Goal: Task Accomplishment & Management: Manage account settings

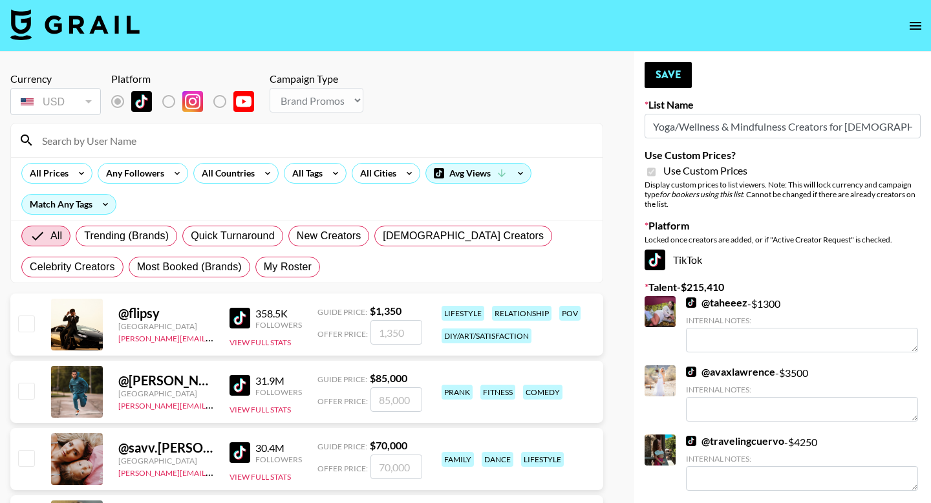
select select "Brand"
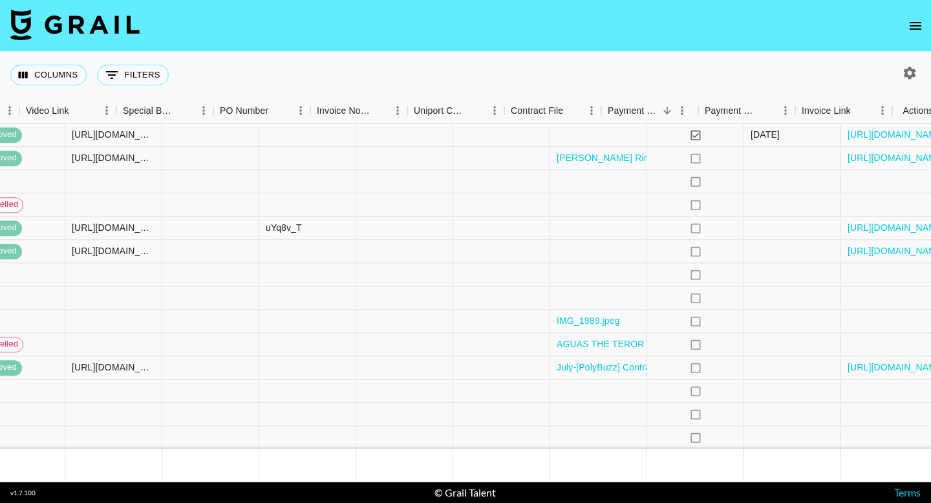
scroll to position [367, 1216]
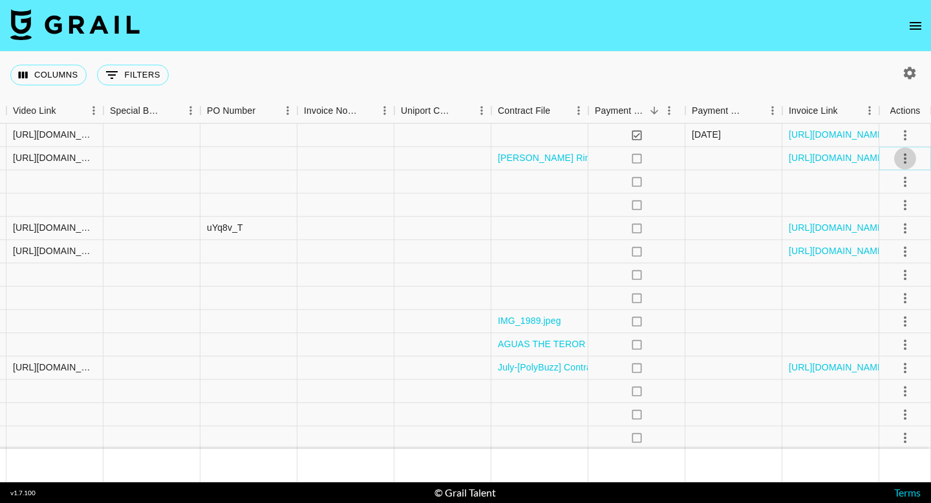
click at [910, 158] on icon "select merge strategy" at bounding box center [906, 159] width 16 height 16
click at [811, 158] on link "https://in.xero.com/95tNGG3UJkYlepaLSI8QFKL4AndiXrOZxFFjqEvM" at bounding box center [838, 158] width 98 height 13
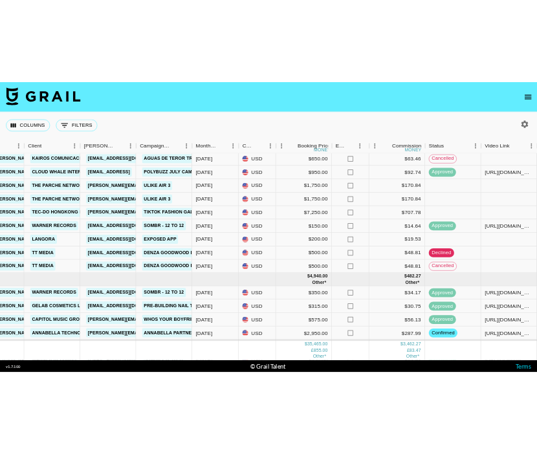
scroll to position [576, 388]
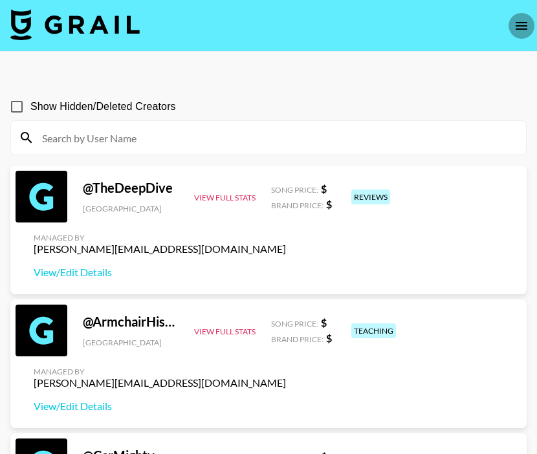
click at [524, 24] on icon "open drawer" at bounding box center [521, 26] width 16 height 16
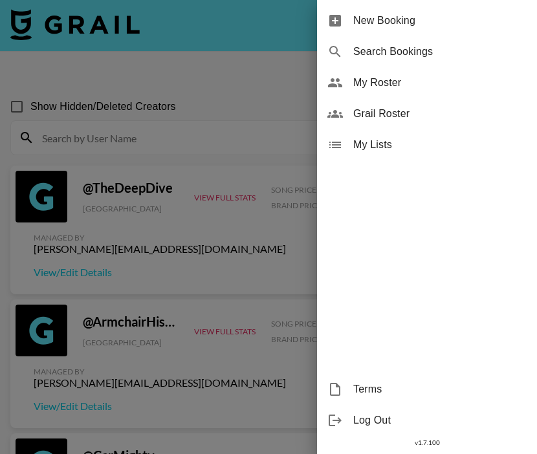
click at [393, 86] on span "My Roster" at bounding box center [439, 83] width 173 height 16
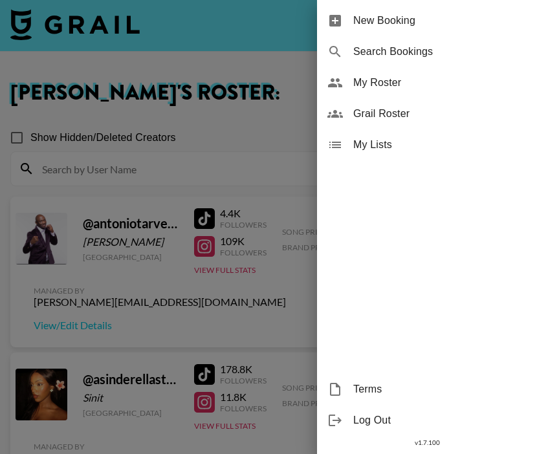
click at [239, 164] on div at bounding box center [268, 227] width 537 height 454
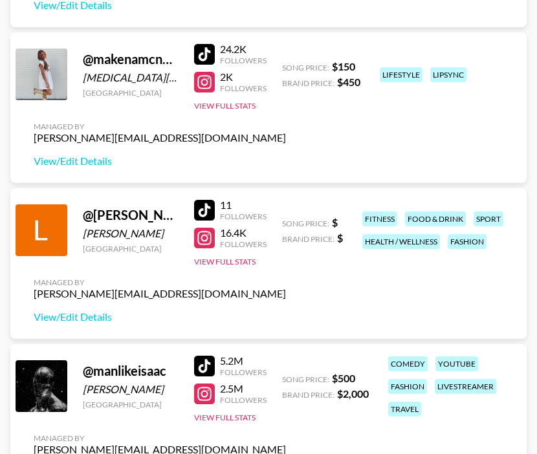
scroll to position [2591, 0]
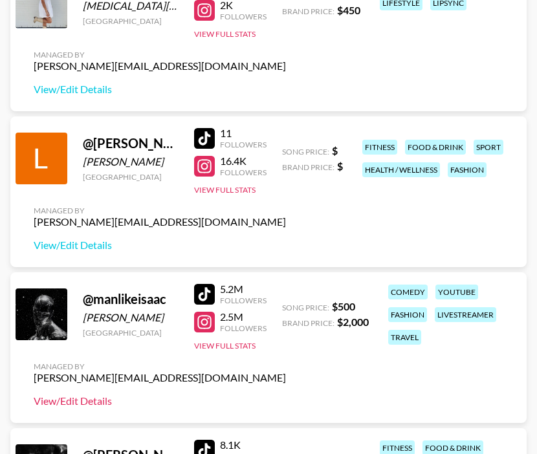
click at [61, 402] on link "View/Edit Details" at bounding box center [160, 400] width 252 height 13
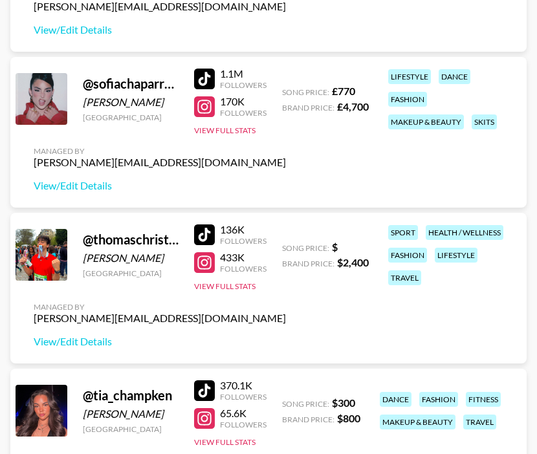
scroll to position [4657, 0]
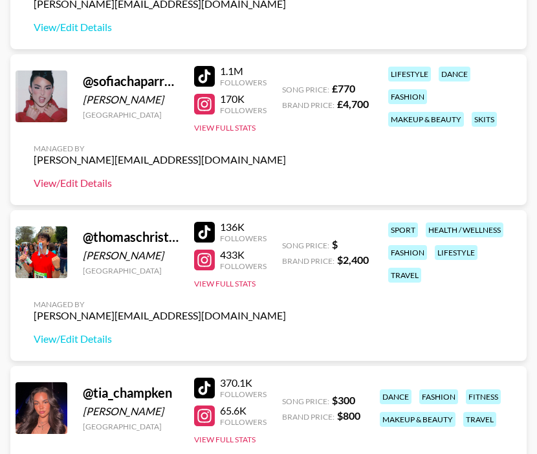
click at [98, 186] on link "View/Edit Details" at bounding box center [160, 183] width 252 height 13
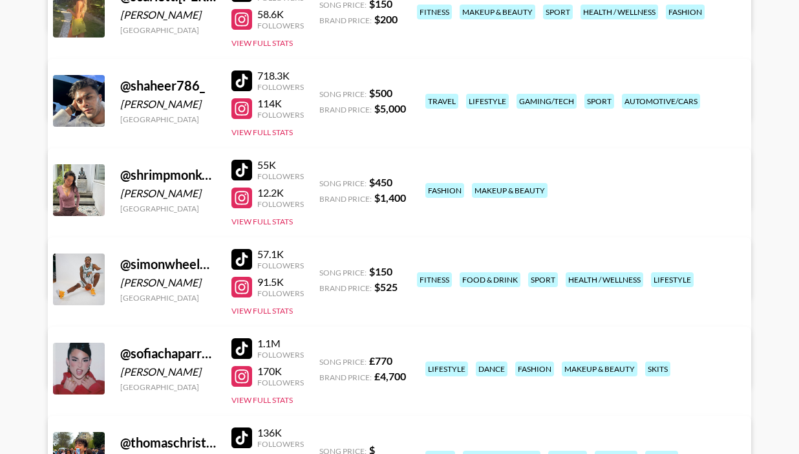
scroll to position [2380, 0]
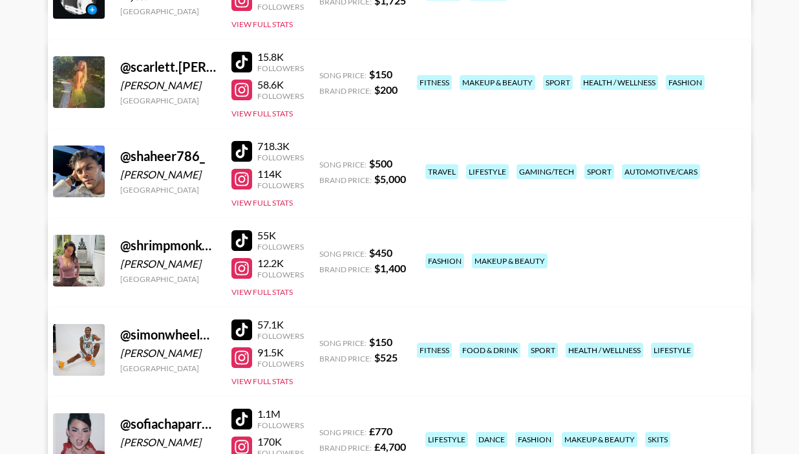
click at [242, 62] on div at bounding box center [242, 62] width 21 height 21
click at [323, 162] on link "View/Edit Details" at bounding box center [197, 168] width 252 height 13
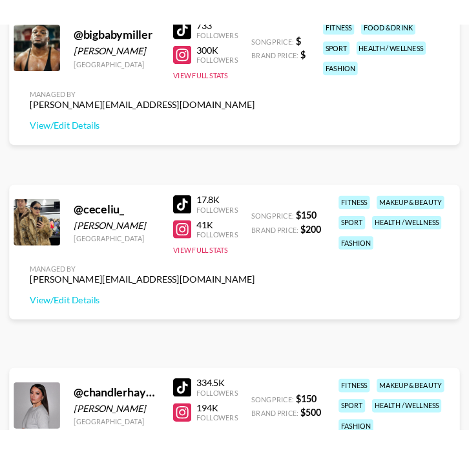
scroll to position [702, 0]
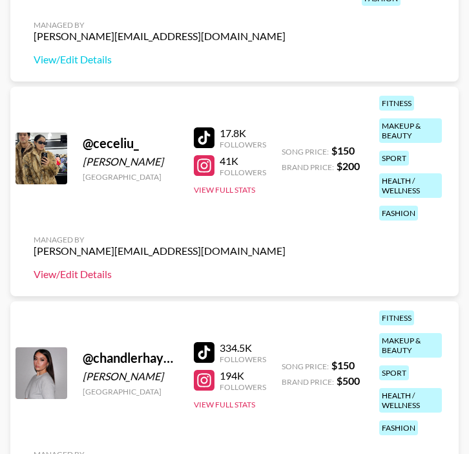
click at [91, 268] on link "View/Edit Details" at bounding box center [160, 274] width 252 height 13
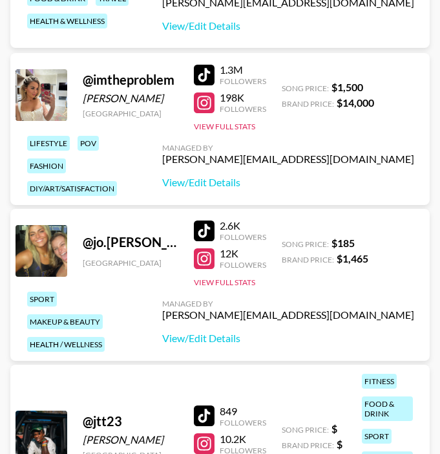
scroll to position [1449, 0]
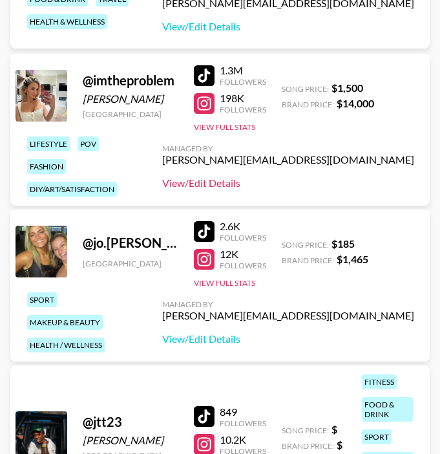
click at [352, 188] on link "View/Edit Details" at bounding box center [288, 183] width 252 height 13
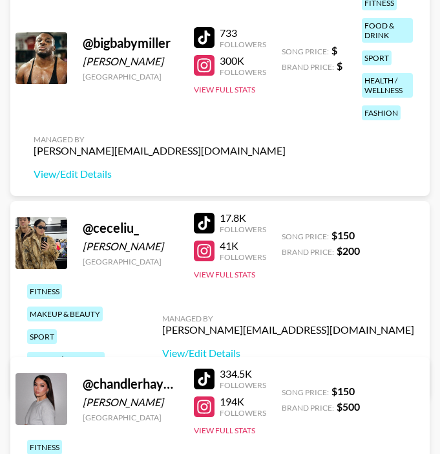
scroll to position [524, 0]
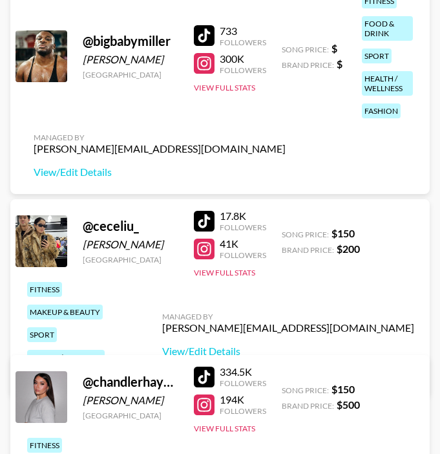
click at [200, 378] on div at bounding box center [204, 377] width 21 height 21
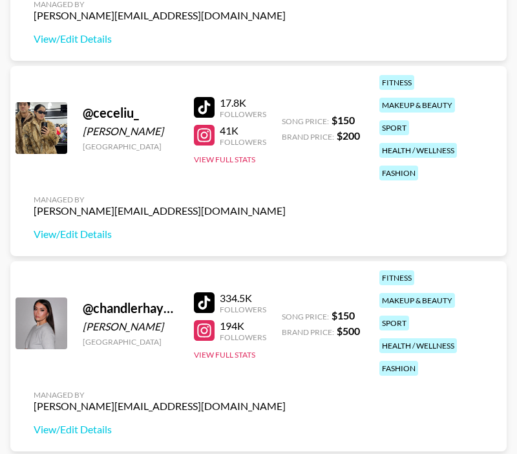
scroll to position [618, 0]
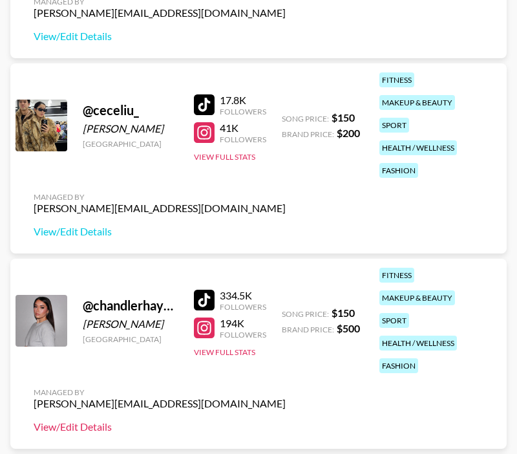
click at [94, 426] on link "View/Edit Details" at bounding box center [160, 426] width 252 height 13
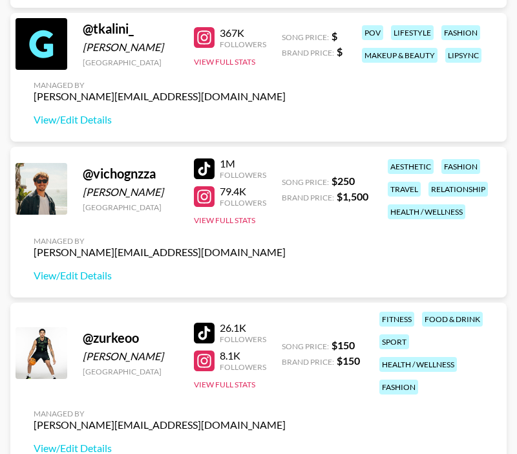
scroll to position [5438, 0]
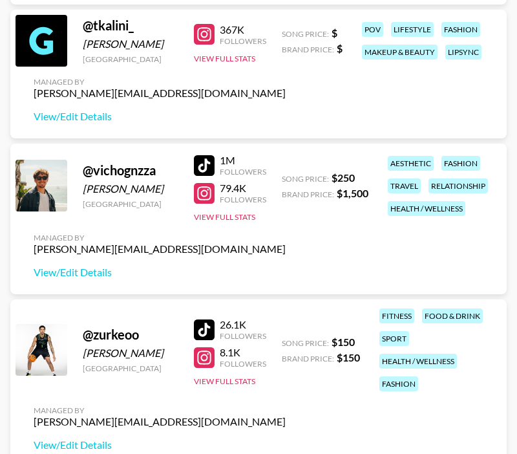
click at [79, 264] on div "Managed By ella.makin@grail-talent.com View/Edit Details" at bounding box center [159, 255] width 273 height 67
click at [70, 286] on div "Managed By ella.makin@grail-talent.com View/Edit Details" at bounding box center [159, 255] width 273 height 67
click at [71, 278] on link "View/Edit Details" at bounding box center [160, 272] width 252 height 13
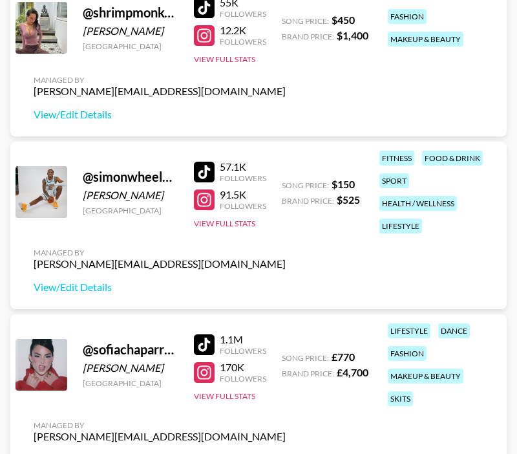
scroll to position [4618, 0]
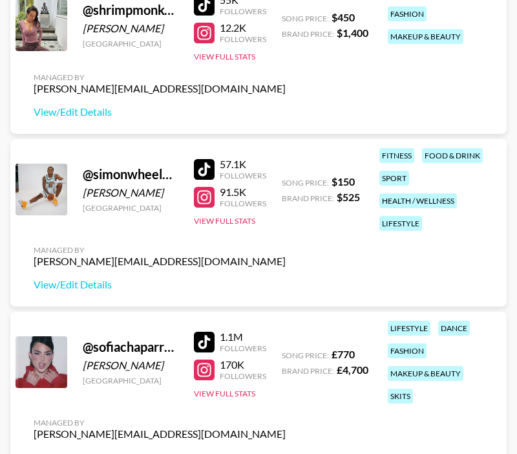
click at [202, 167] on div at bounding box center [204, 169] width 21 height 21
click at [71, 288] on link "View/Edit Details" at bounding box center [160, 284] width 252 height 13
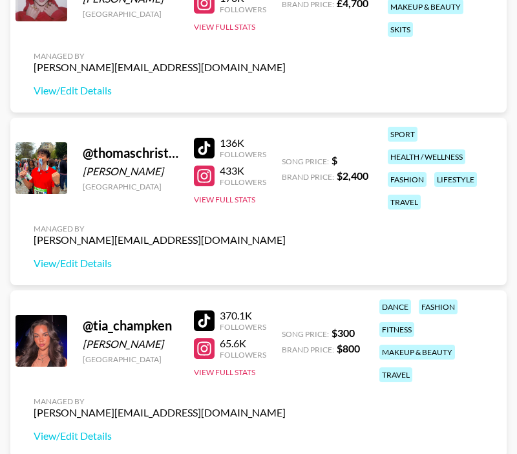
scroll to position [4983, 0]
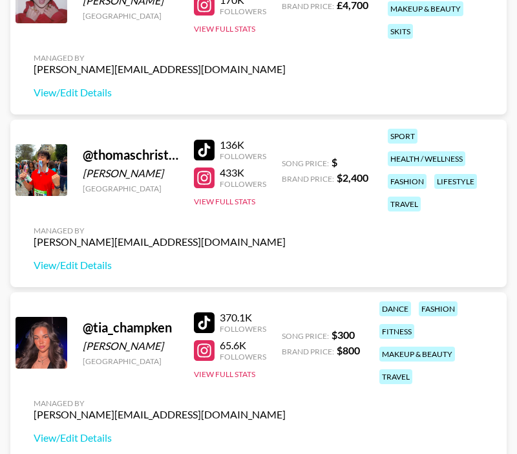
click at [92, 257] on div "Managed By ella.makin@grail-talent.com View/Edit Details" at bounding box center [159, 248] width 273 height 67
click at [80, 261] on link "View/Edit Details" at bounding box center [160, 265] width 252 height 13
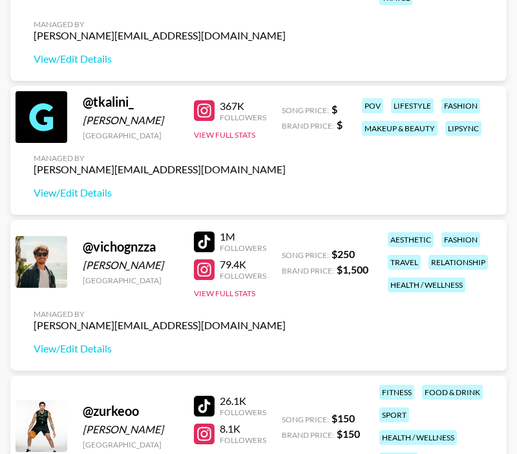
scroll to position [5365, 0]
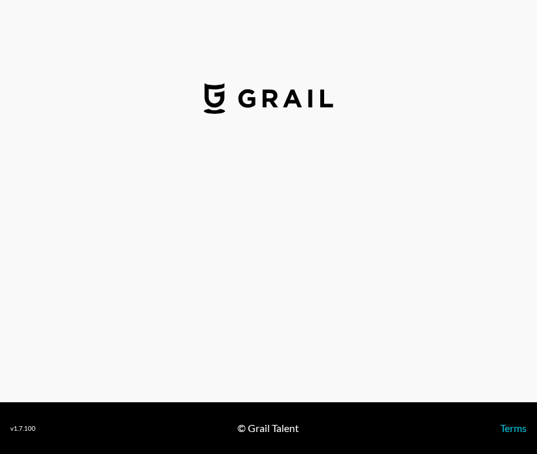
select select "USD"
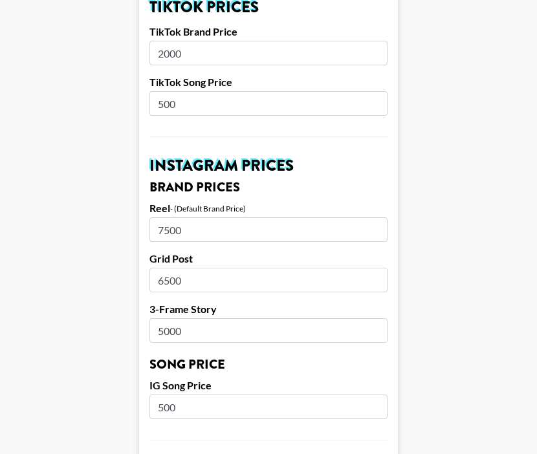
scroll to position [501, 0]
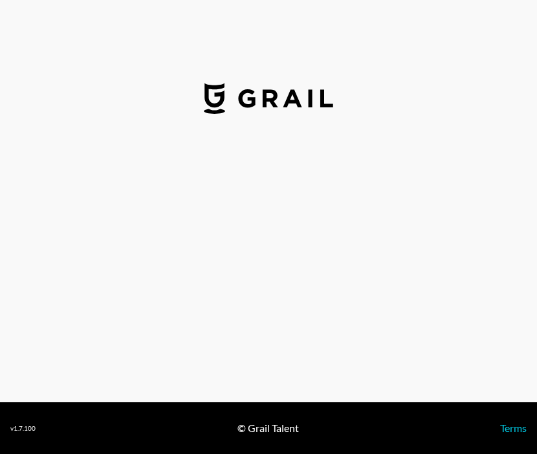
select select "GBP"
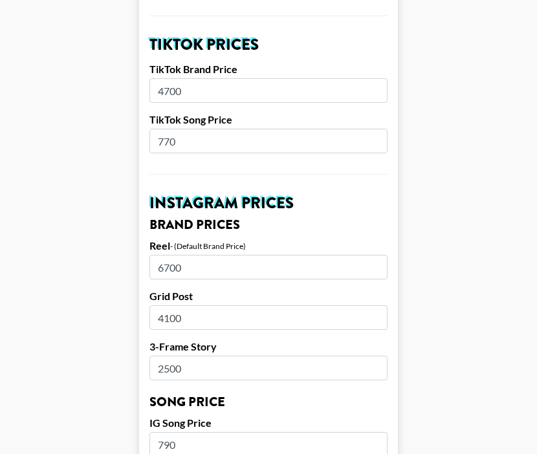
scroll to position [547, 0]
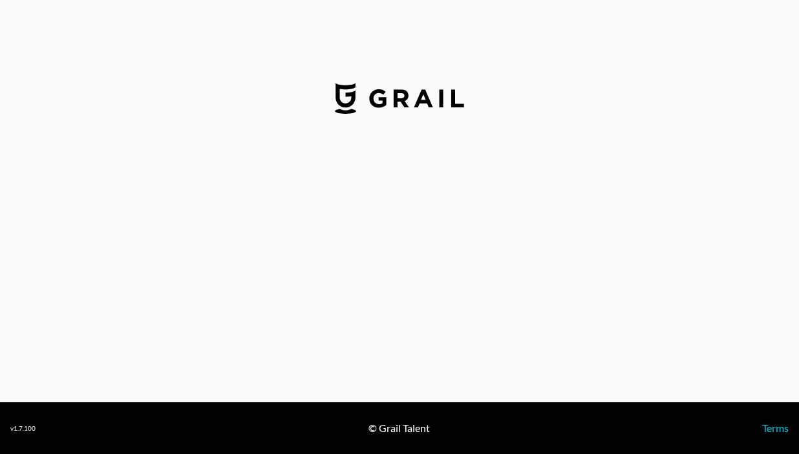
select select "USD"
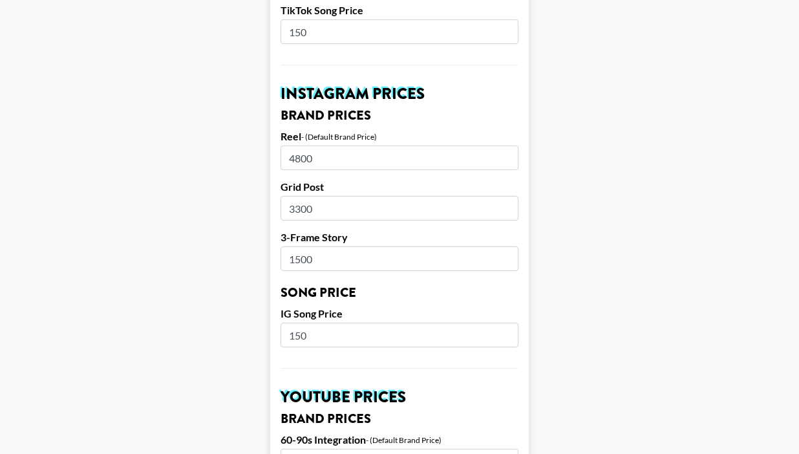
scroll to position [617, 0]
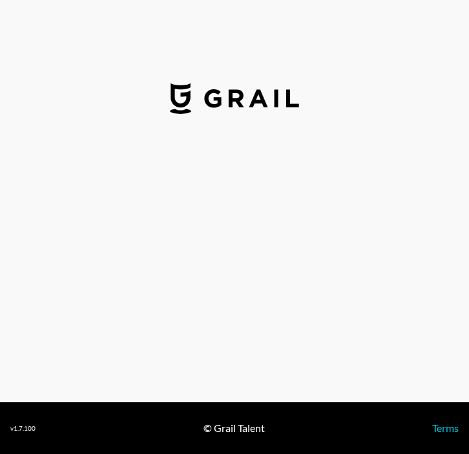
select select "USD"
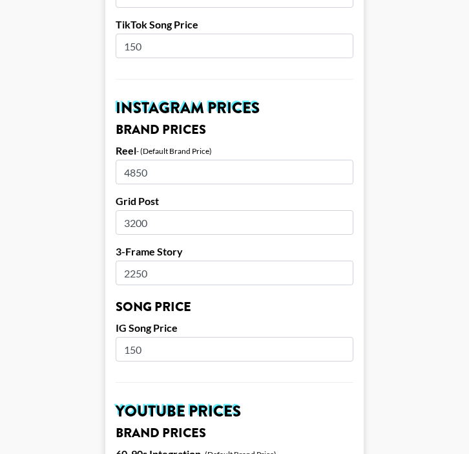
scroll to position [594, 0]
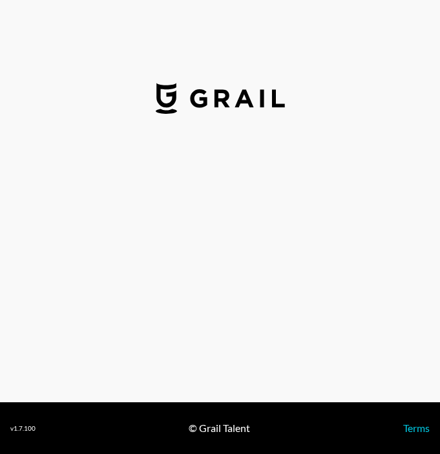
select select "USD"
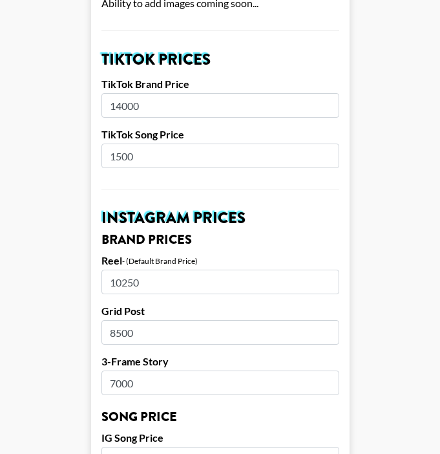
scroll to position [469, 0]
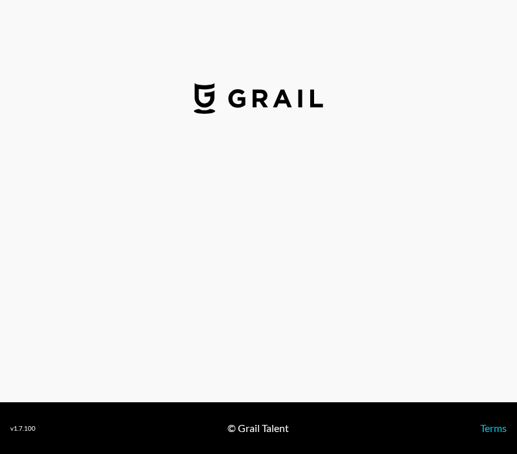
select select "USD"
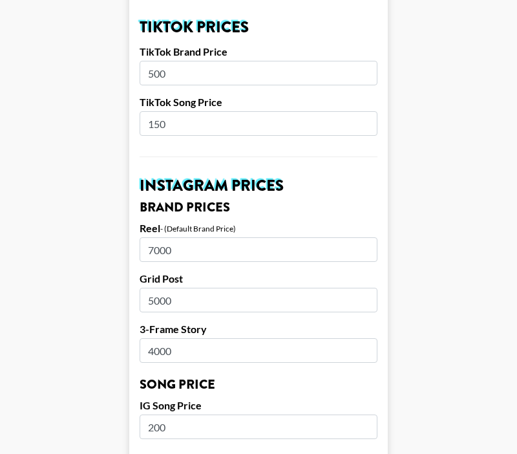
scroll to position [480, 0]
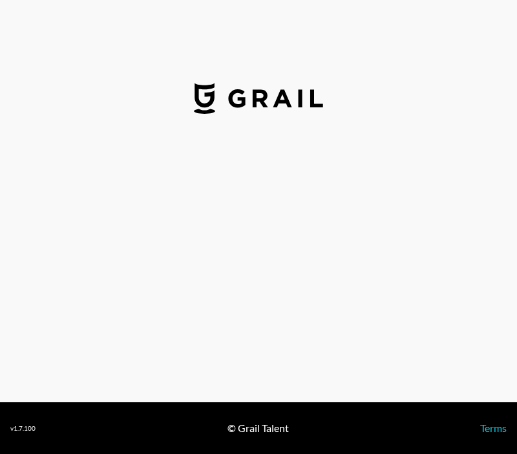
select select "USD"
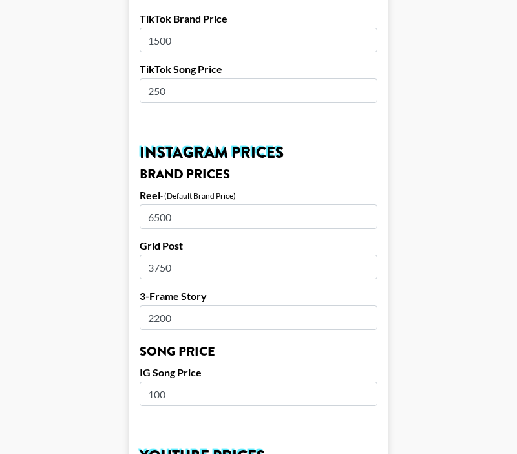
scroll to position [577, 0]
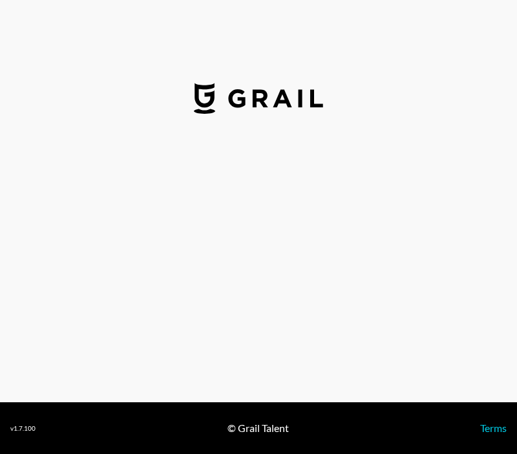
select select "USD"
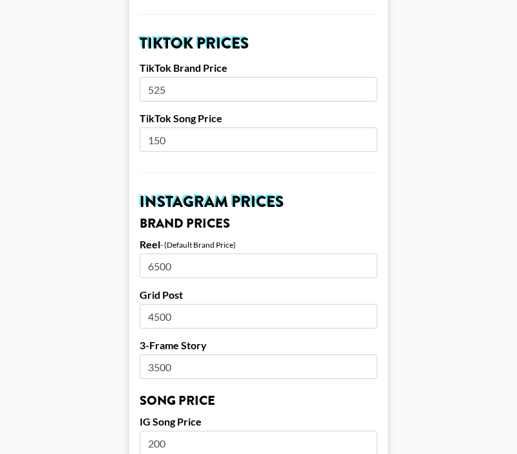
scroll to position [466, 0]
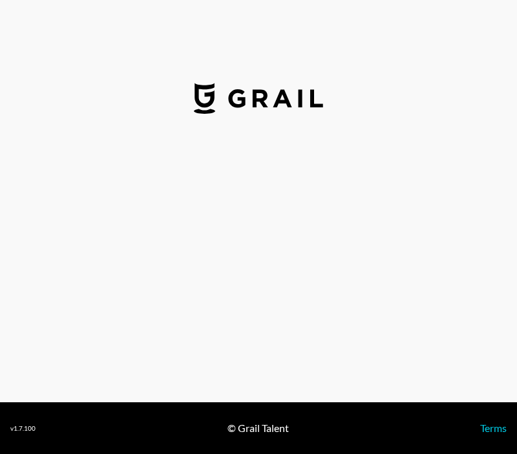
select select "USD"
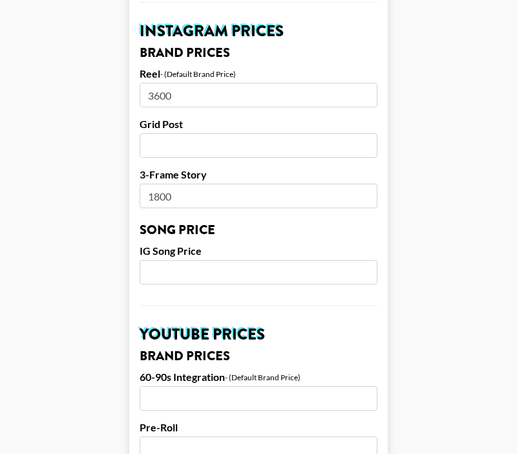
scroll to position [497, 0]
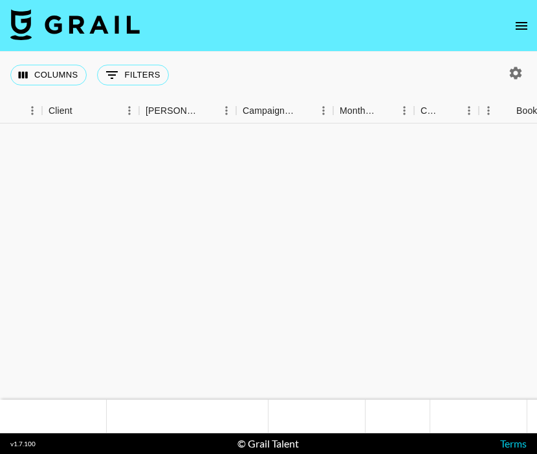
scroll to position [576, 388]
